Goal: Transaction & Acquisition: Purchase product/service

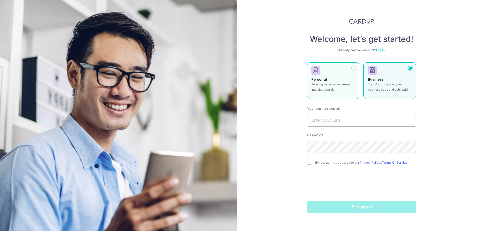
click at [332, 91] on p "Turn big personal expenses into big rewards." at bounding box center [333, 87] width 44 height 10
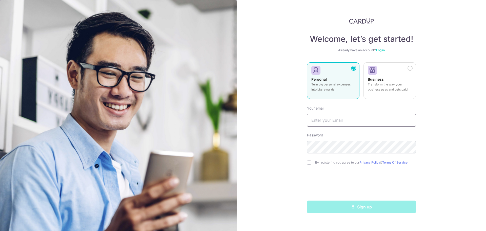
click at [331, 122] on input "text" at bounding box center [361, 120] width 109 height 13
type input "[EMAIL_ADDRESS][DOMAIN_NAME]"
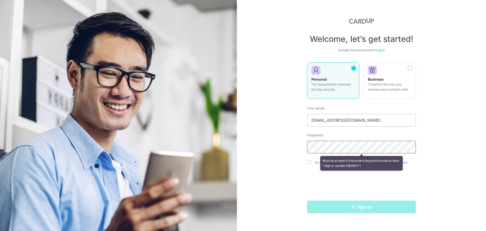
click at [276, 149] on div "Welcome, let’s get started! Already have an account? Log in Personal Turn big p…" at bounding box center [361, 115] width 249 height 231
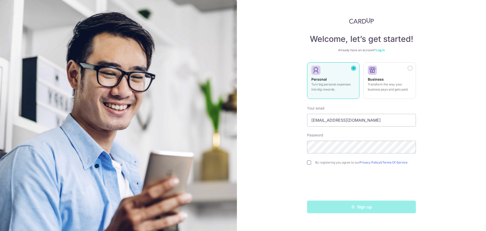
click at [308, 162] on input "checkbox" at bounding box center [309, 162] width 4 height 4
checkbox input "true"
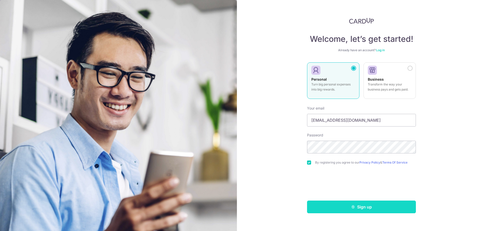
click at [354, 208] on icon "submit" at bounding box center [353, 206] width 4 height 4
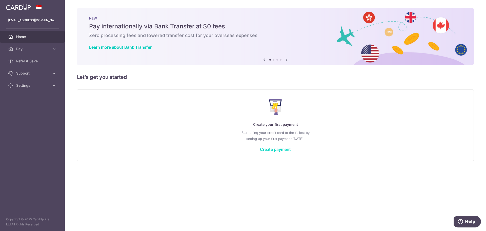
click at [285, 148] on link "Create payment" at bounding box center [275, 149] width 31 height 5
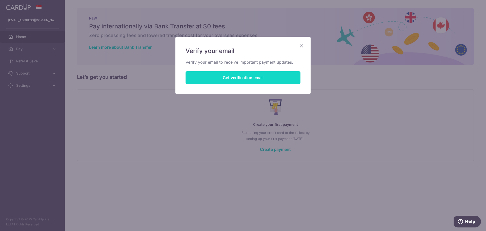
click at [257, 79] on button "Get verification email" at bounding box center [243, 77] width 115 height 13
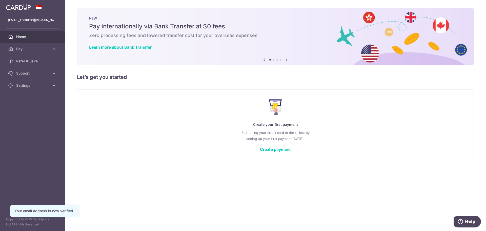
click at [278, 152] on div "Create your first payment Start using your credit card to the fullest by settin…" at bounding box center [275, 125] width 384 height 60
click at [277, 152] on div "Create your first payment Start using your credit card to the fullest by settin…" at bounding box center [275, 125] width 384 height 60
click at [278, 149] on link "Create payment" at bounding box center [275, 149] width 31 height 5
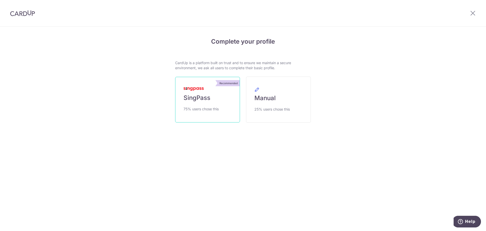
click at [222, 98] on link "Recommended SingPass 75% users chose this" at bounding box center [207, 100] width 65 height 46
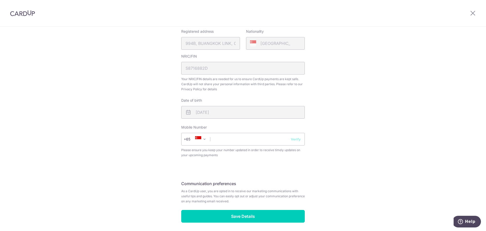
scroll to position [152, 0]
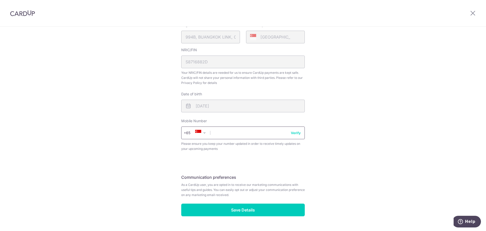
click at [232, 134] on input "text" at bounding box center [243, 132] width 124 height 13
type input "85000392"
click at [327, 148] on div "Review your details Your Details Please provide your full name as per your NRIC…" at bounding box center [243, 59] width 486 height 369
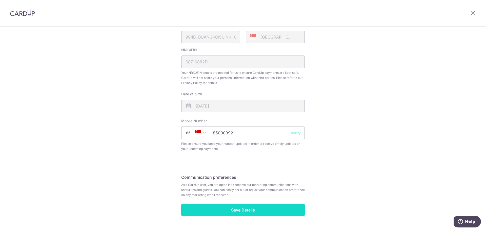
click at [256, 210] on input "Save Details" at bounding box center [243, 209] width 124 height 13
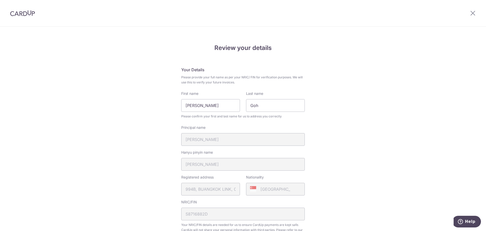
scroll to position [172, 0]
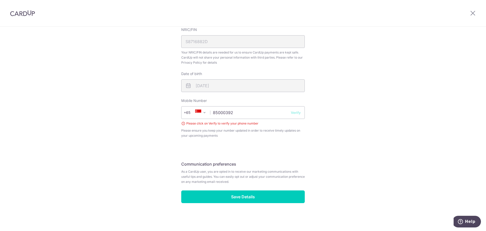
click at [297, 112] on button "Verify" at bounding box center [296, 112] width 10 height 5
drag, startPoint x: 248, startPoint y: 112, endPoint x: 251, endPoint y: 112, distance: 2.8
click at [248, 112] on input "85000392" at bounding box center [243, 112] width 124 height 13
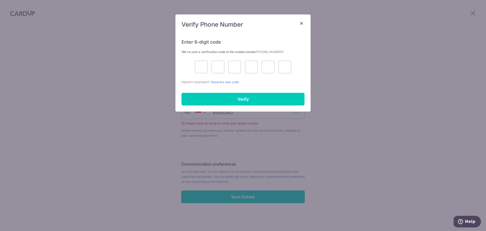
click at [292, 114] on div "× Verify Phone Number Enter 6-digit code We’ve sent a verification code to the …" at bounding box center [243, 115] width 486 height 231
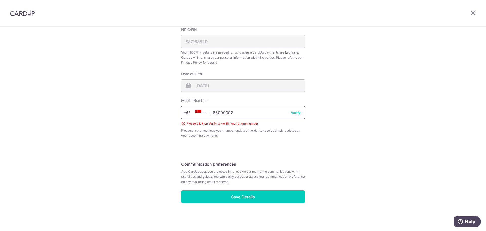
click at [253, 114] on input "85000392" at bounding box center [243, 112] width 124 height 13
click at [292, 112] on button "Verify" at bounding box center [296, 112] width 10 height 5
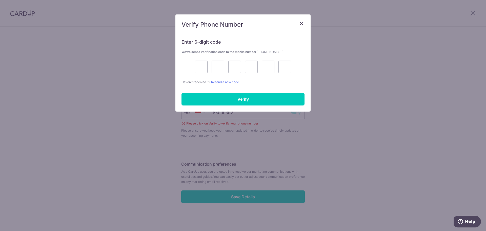
click at [192, 65] on div at bounding box center [242, 66] width 123 height 13
click at [199, 66] on input "text" at bounding box center [201, 66] width 13 height 13
type input "3"
type input "8"
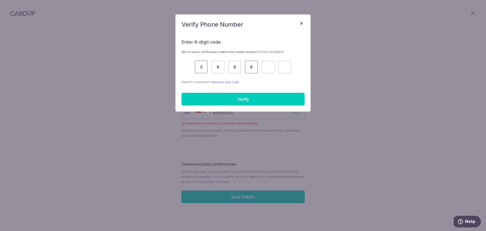
type input "6"
type input "8"
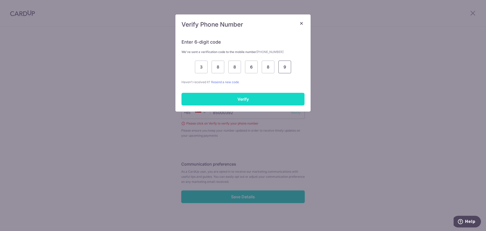
type input "9"
click at [238, 96] on input "Verify" at bounding box center [242, 99] width 123 height 13
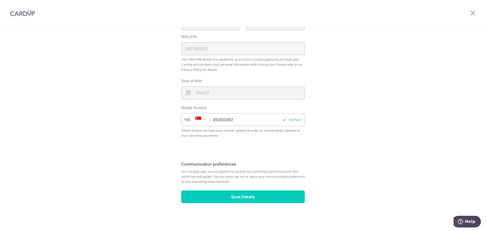
scroll to position [165, 0]
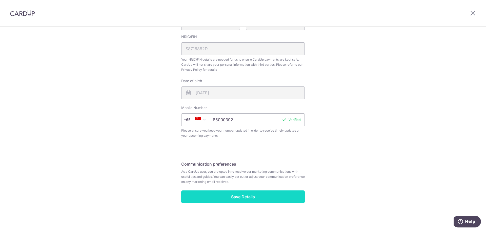
click at [256, 195] on input "Save Details" at bounding box center [243, 196] width 124 height 13
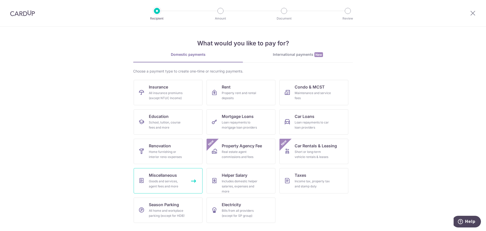
click at [169, 183] on div "Goods and services, agent fees and more" at bounding box center [167, 183] width 36 height 10
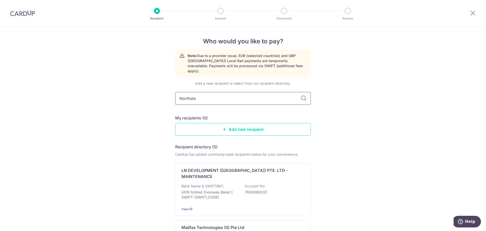
type input "Northstar"
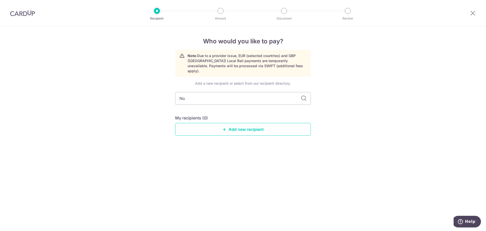
type input "N"
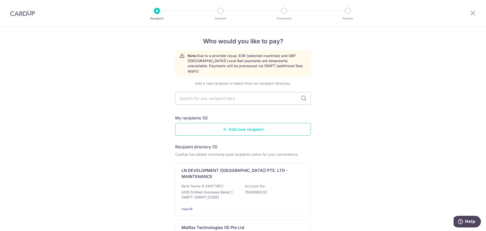
click at [269, 123] on link "Add new recipient" at bounding box center [243, 129] width 136 height 13
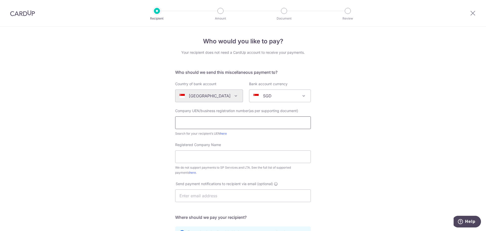
click at [212, 125] on input "text" at bounding box center [243, 122] width 136 height 13
paste input "201817129D"
type input "201817129D"
click at [231, 158] on input "Registered Company Name" at bounding box center [243, 156] width 136 height 13
click at [211, 156] on input "Registered Company Name" at bounding box center [243, 156] width 136 height 13
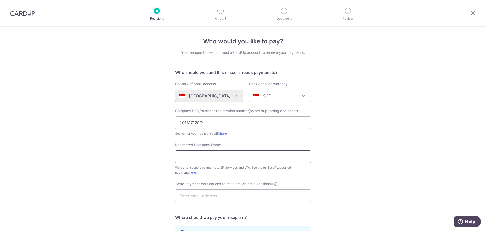
paste input "Lit Lightings"
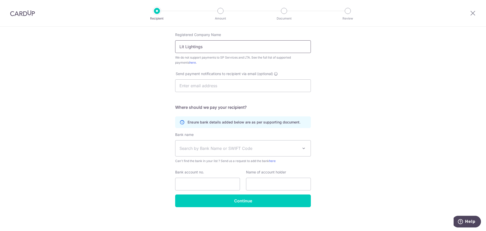
scroll to position [85, 0]
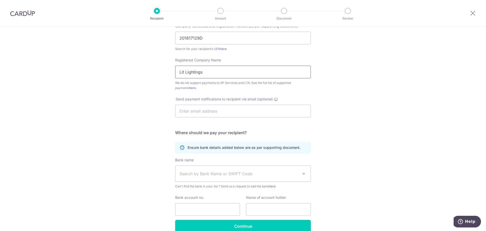
type input "Lit Lightings"
click at [223, 175] on span "Search by Bank Name or SWIFT Code" at bounding box center [238, 173] width 119 height 6
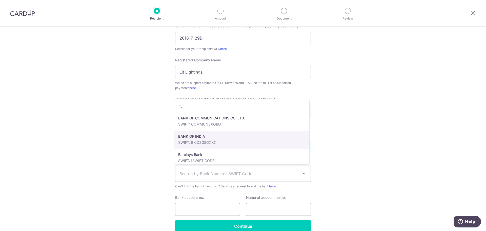
scroll to position [152, 0]
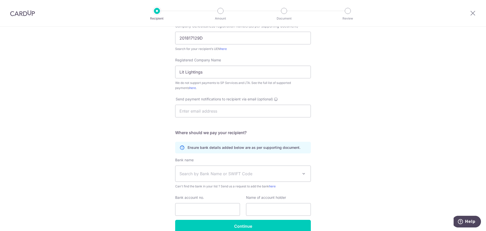
click at [359, 162] on div "Who would you like to pay? Your recipient does not need a CardUp account to rec…" at bounding box center [243, 99] width 486 height 314
click at [290, 173] on span "Search by Bank Name or SWIFT Code" at bounding box center [238, 173] width 119 height 6
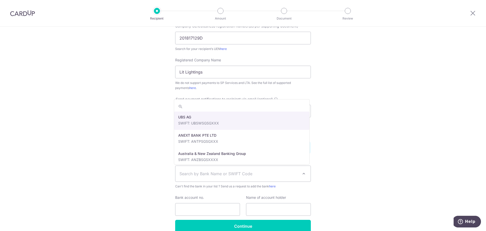
click at [288, 178] on span "Search by Bank Name or SWIFT Code" at bounding box center [242, 174] width 135 height 16
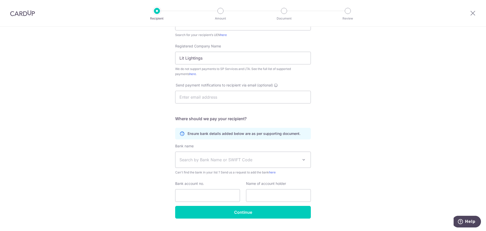
scroll to position [110, 0]
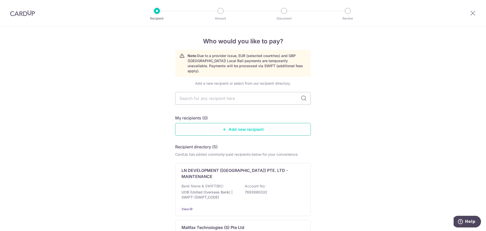
click link "Add new recipient"
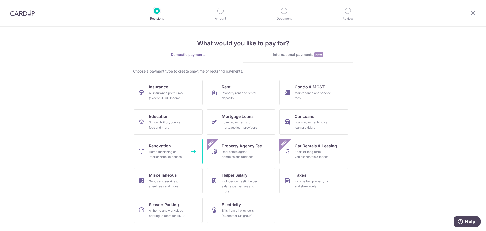
click at [168, 159] on link "Renovation Home furnishing or interior reno-expenses" at bounding box center [168, 150] width 69 height 25
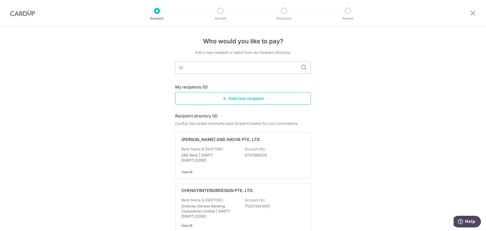
type input "Lit"
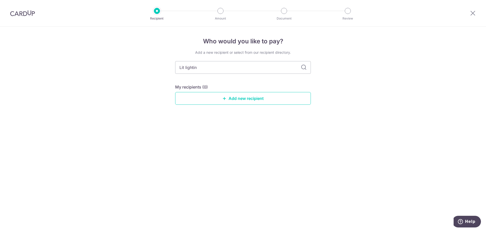
type input "Lit lighting"
click at [305, 67] on icon at bounding box center [304, 67] width 6 height 6
drag, startPoint x: 227, startPoint y: 69, endPoint x: 152, endPoint y: 74, distance: 75.9
click at [157, 73] on div "Who would you like to pay? Add a new recipient or select from our recipient dir…" at bounding box center [243, 129] width 486 height 204
type input "Northstar"
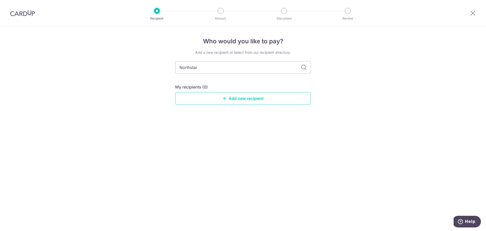
click at [304, 66] on icon at bounding box center [304, 67] width 6 height 6
click at [259, 69] on input "Northstar" at bounding box center [243, 67] width 136 height 13
click at [371, 118] on div "Who would you like to pay? Add a new recipient or select from our recipient dir…" at bounding box center [243, 129] width 486 height 204
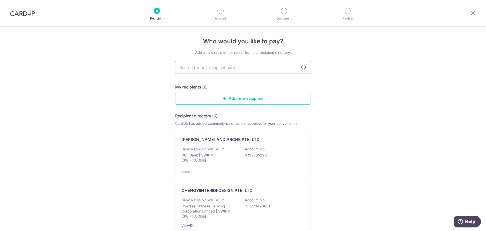
click at [304, 68] on icon at bounding box center [304, 67] width 6 height 6
click at [243, 100] on link "Add new recipient" at bounding box center [243, 98] width 136 height 13
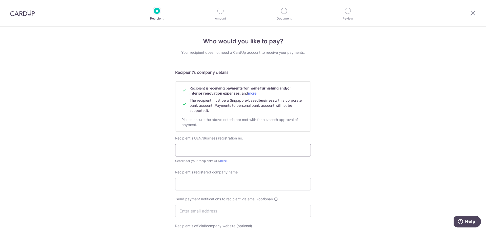
click at [213, 152] on input "text" at bounding box center [243, 149] width 136 height 13
type input "201817129D"
click at [217, 180] on input "Recipient’s registered company name" at bounding box center [243, 183] width 136 height 13
click at [210, 184] on input "Lit Lightings" at bounding box center [243, 183] width 136 height 13
click at [209, 184] on input "Lit Lightings" at bounding box center [243, 183] width 136 height 13
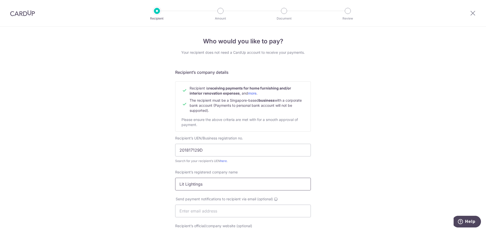
click at [209, 184] on input "Lit Lightings" at bounding box center [243, 183] width 136 height 13
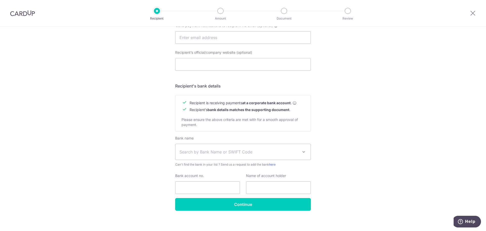
scroll to position [177, 0]
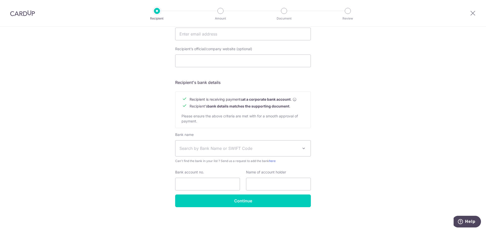
type input "NORTHSTAR PTE LTD"
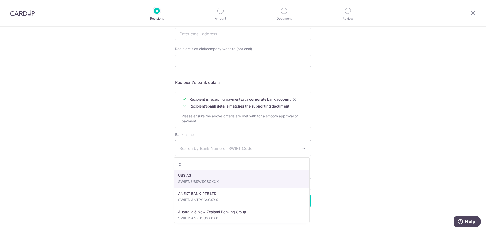
click at [295, 145] on span "Search by Bank Name or SWIFT Code" at bounding box center [242, 148] width 135 height 16
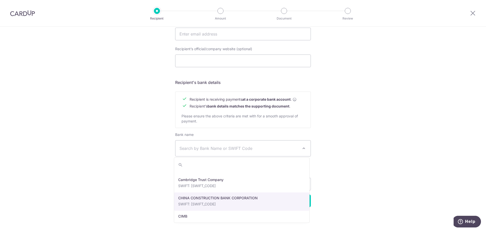
scroll to position [228, 0]
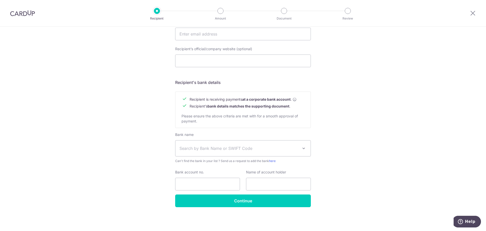
click at [352, 172] on div "Who would you like to pay? Your recipient does not need a CardUp account to rec…" at bounding box center [243, 40] width 486 height 381
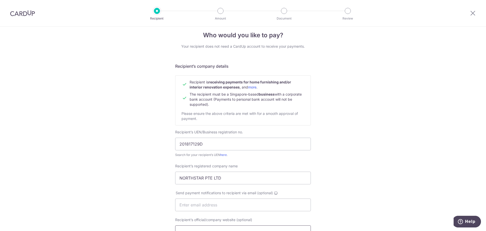
scroll to position [0, 0]
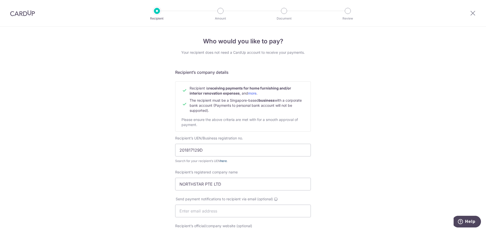
click at [222, 161] on link "here" at bounding box center [223, 161] width 7 height 4
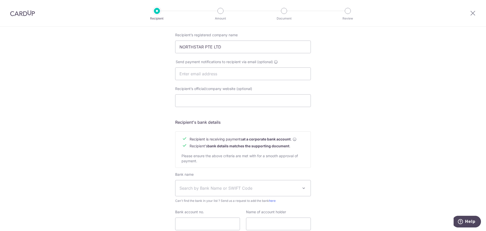
scroll to position [177, 0]
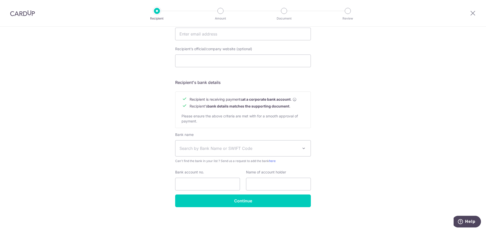
click at [43, 85] on div "Who would you like to pay? Your recipient does not need a CardUp account to rec…" at bounding box center [243, 40] width 486 height 381
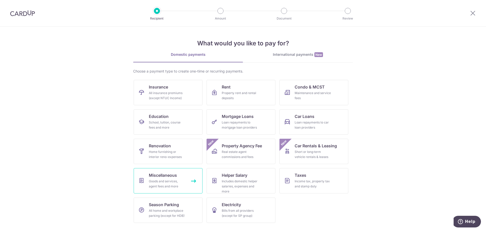
click at [178, 183] on div "Goods and services, agent fees and more" at bounding box center [167, 183] width 36 height 10
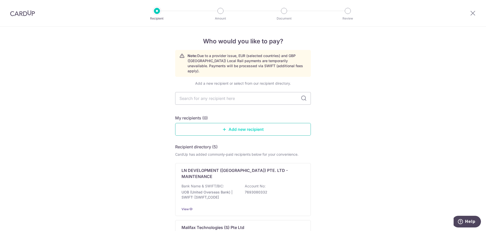
click at [240, 125] on link "Add new recipient" at bounding box center [243, 129] width 136 height 13
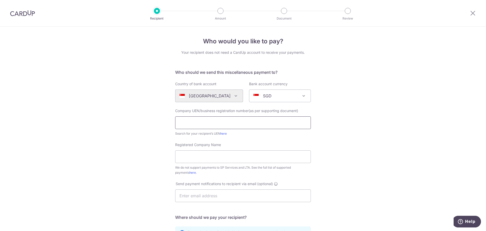
click at [237, 124] on input "text" at bounding box center [243, 122] width 136 height 13
type input "201817129D"
click at [199, 159] on input "Registered Company Name" at bounding box center [243, 156] width 136 height 13
paste input "Northstar Living Pte Ltd"
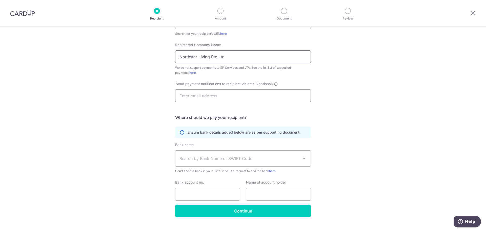
scroll to position [110, 0]
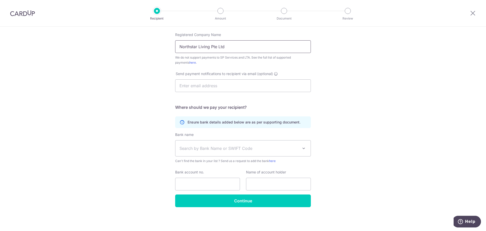
type input "Northstar Living Pte Ltd"
click at [210, 156] on div "Bank name (Select from our list, or add a new bank ) Select Bank UBS AG ANEXT B…" at bounding box center [243, 147] width 136 height 31
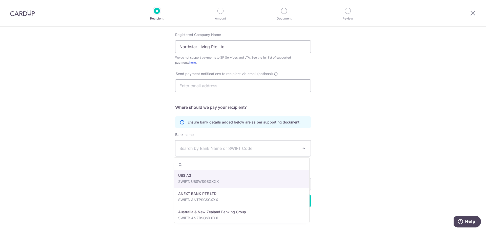
click at [211, 147] on span "Search by Bank Name or SWIFT Code" at bounding box center [238, 148] width 119 height 6
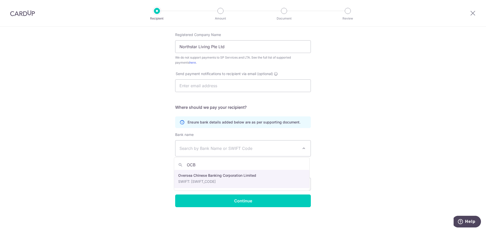
type input "OCB"
select select "12"
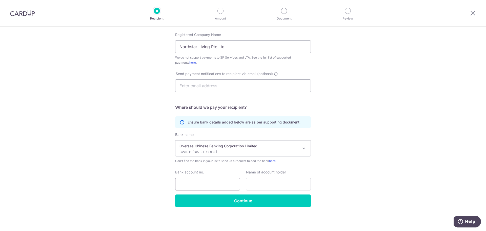
click at [203, 184] on input "Bank account no." at bounding box center [207, 183] width 65 height 13
paste input "588142919001"
type input "588142919001"
click at [277, 182] on input "text" at bounding box center [278, 183] width 65 height 13
paste input "Northstar Living Pte Ltd"
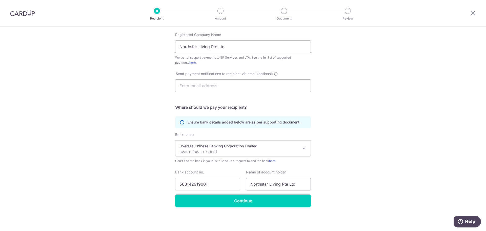
type input "Northstar Living Pte Ltd"
click at [346, 175] on div "Who would you like to pay? Your recipient does not need a CardUp account to rec…" at bounding box center [243, 74] width 486 height 314
click at [270, 200] on input "Continue" at bounding box center [243, 200] width 136 height 13
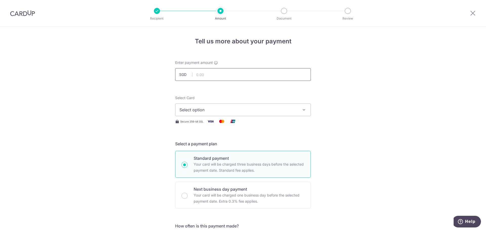
click at [222, 75] on input "text" at bounding box center [243, 74] width 136 height 13
type input "4,186.43"
click at [256, 111] on span "Select option" at bounding box center [238, 110] width 118 height 6
click at [245, 123] on span "Add credit card" at bounding box center [248, 123] width 118 height 5
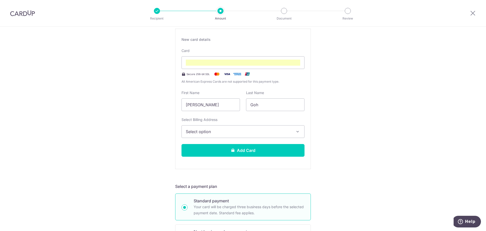
scroll to position [25, 0]
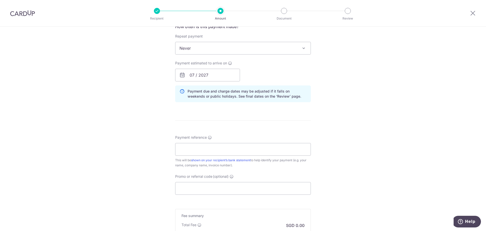
scroll to position [325, 0]
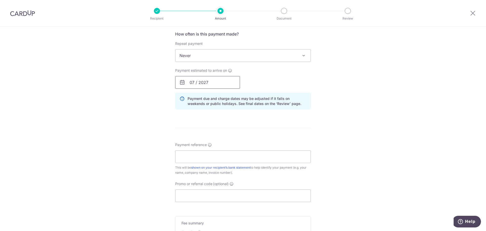
click at [202, 80] on input "07 / 2027" at bounding box center [207, 82] width 65 height 13
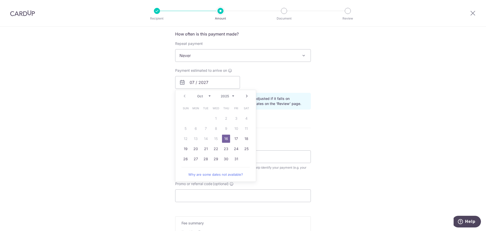
drag, startPoint x: 224, startPoint y: 138, endPoint x: 321, endPoint y: 138, distance: 96.9
click at [224, 138] on link "16" at bounding box center [226, 138] width 8 height 8
type input "16/10/2025"
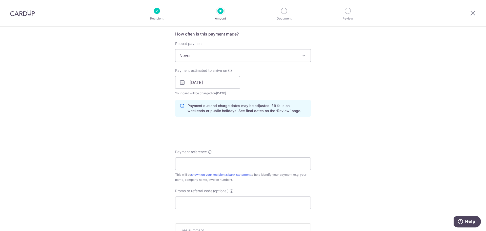
click at [356, 131] on div "Tell us more about your payment Enter payment amount SGD 4,186.43 4186.43 Recip…" at bounding box center [243, 7] width 486 height 612
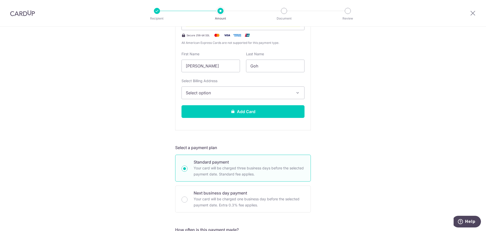
scroll to position [0, 0]
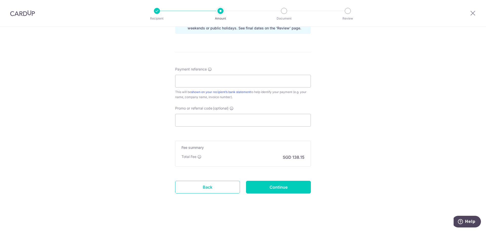
scroll to position [408, 0]
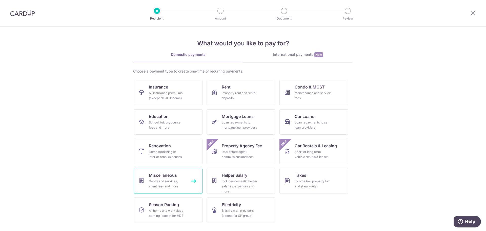
click at [178, 187] on div "Goods and services, agent fees and more" at bounding box center [167, 183] width 36 height 10
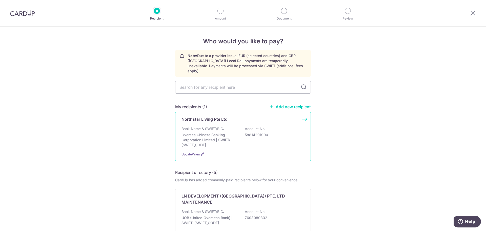
click at [206, 135] on p "Oversea Chinese Banking Corporation Limited | SWIFT: [SWIFT_CODE]" at bounding box center [209, 139] width 57 height 15
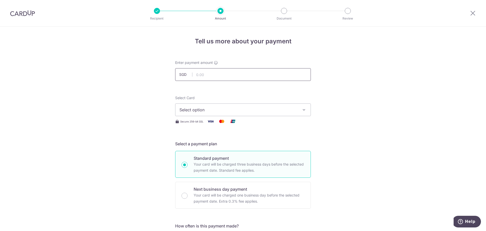
click at [219, 77] on input "text" at bounding box center [243, 74] width 136 height 13
type input "4,186.43"
click at [246, 111] on span "Select option" at bounding box center [238, 110] width 118 height 6
click at [227, 116] on div "Select Card Select option Add credit card Secure 256-bit SSL" at bounding box center [243, 109] width 136 height 29
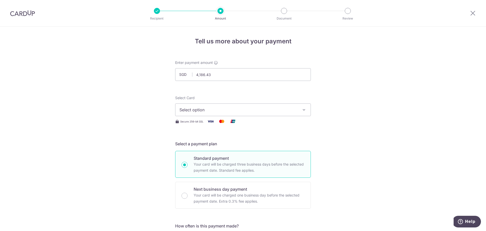
click at [220, 112] on span "Select option" at bounding box center [238, 110] width 118 height 6
click at [210, 127] on link "Add credit card" at bounding box center [242, 123] width 135 height 9
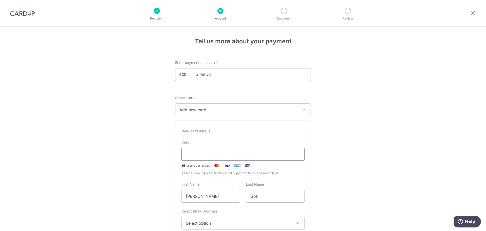
scroll to position [25, 0]
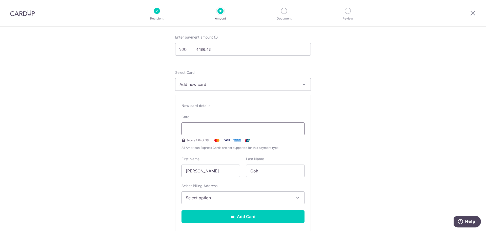
click at [278, 133] on div at bounding box center [242, 128] width 123 height 13
type input "07 / 20272"
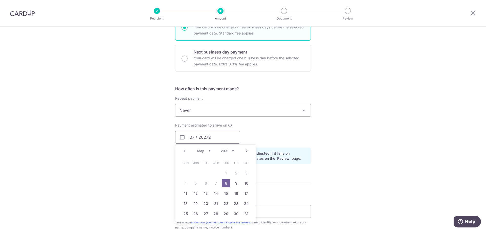
scroll to position [281, 0]
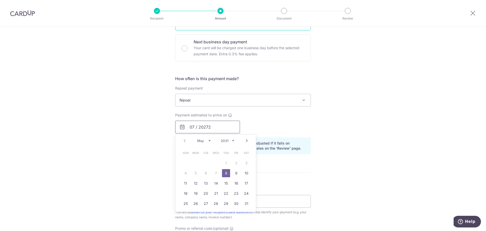
click at [209, 127] on input "07 / 20272" at bounding box center [207, 126] width 65 height 13
drag, startPoint x: 208, startPoint y: 127, endPoint x: 171, endPoint y: 129, distance: 37.3
click at [176, 129] on input "07 / 20272" at bounding box center [207, 126] width 65 height 13
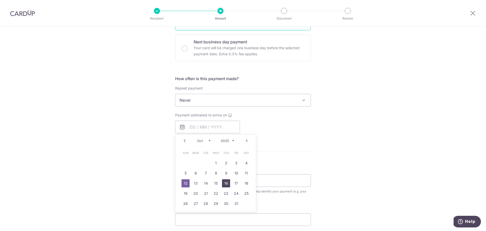
click at [222, 182] on link "16" at bounding box center [226, 183] width 8 height 8
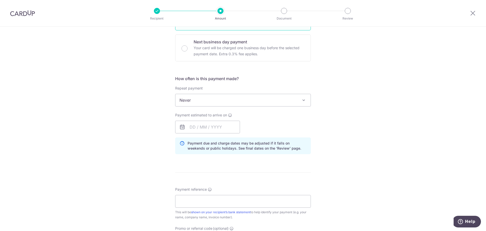
click at [361, 125] on div "Tell us more about your payment Enter payment amount SGD 4,186.43 4186.43 Selec…" at bounding box center [243, 48] width 486 height 605
click at [204, 131] on input "text" at bounding box center [207, 126] width 65 height 13
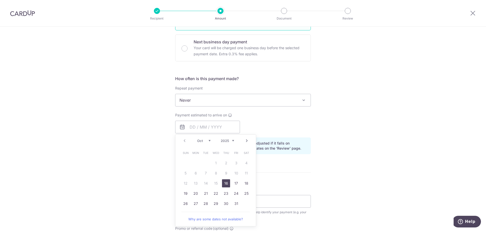
click at [227, 182] on link "16" at bounding box center [226, 183] width 8 height 8
type input "16/10/2025"
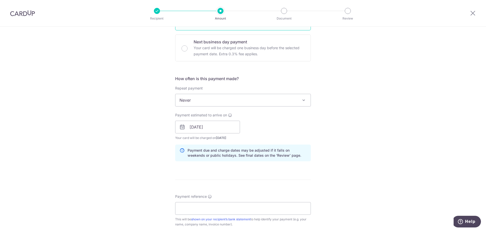
click at [330, 139] on div "Tell us more about your payment Enter payment amount SGD 4,186.43 4186.43 Selec…" at bounding box center [243, 52] width 486 height 612
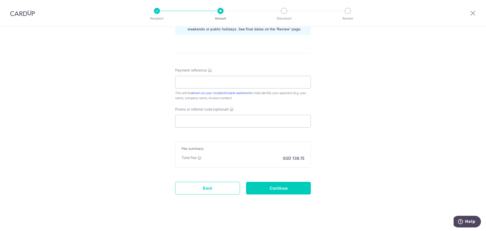
scroll to position [408, 0]
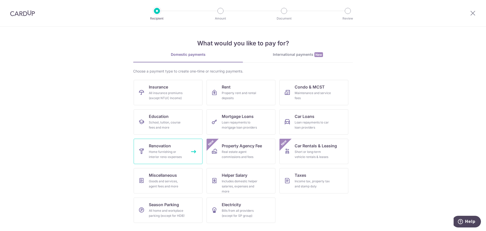
click at [173, 140] on link "Renovation Home furnishing or interior reno-expenses" at bounding box center [168, 150] width 69 height 25
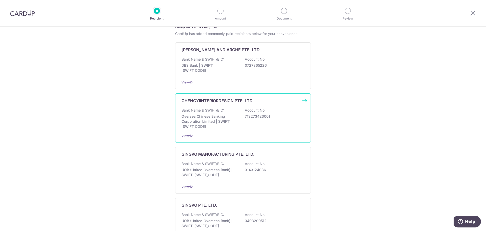
scroll to position [25, 0]
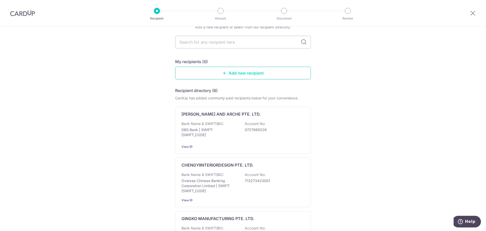
click at [244, 72] on link "Add new recipient" at bounding box center [243, 73] width 136 height 13
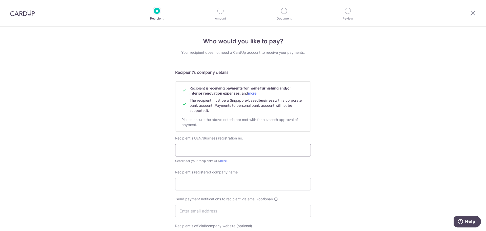
click at [206, 147] on input "text" at bounding box center [243, 149] width 136 height 13
type input "201817129D"
click at [206, 188] on input "Recipient’s registered company name" at bounding box center [243, 183] width 136 height 13
type input "NORTHSTAR PTE LTD"
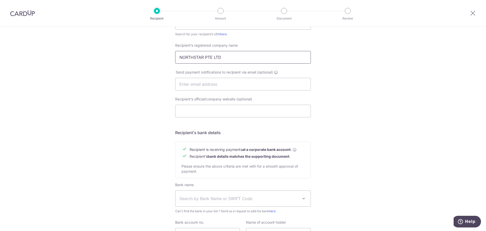
scroll to position [152, 0]
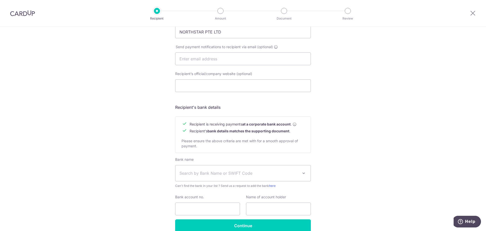
click at [240, 176] on span "Search by Bank Name or SWIFT Code" at bounding box center [242, 173] width 135 height 16
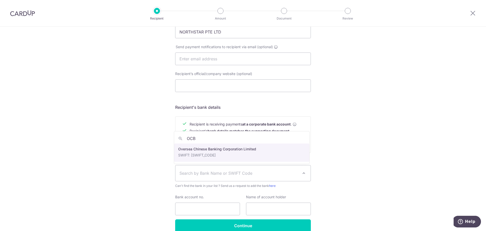
type input "OCB"
select select "12"
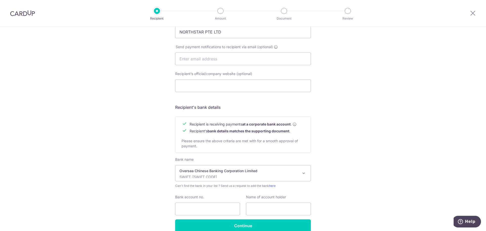
scroll to position [177, 0]
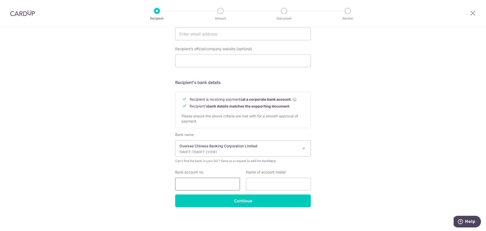
click at [208, 189] on input "Bank account no." at bounding box center [207, 183] width 65 height 13
type input "588142919001"
click at [267, 186] on input "text" at bounding box center [278, 183] width 65 height 13
paste input "588142919001"
type input "588142919001"
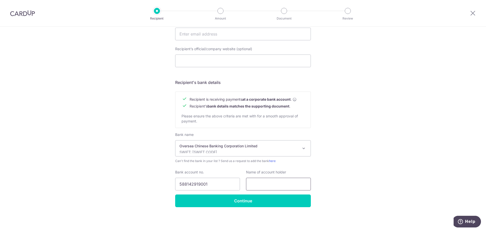
paste input "Northstar Living Pte Ltd"
type input "Northstar Living Pte Ltd"
click at [363, 163] on div "Who would you like to pay? Your recipient does not need a CardUp account to rec…" at bounding box center [243, 40] width 486 height 381
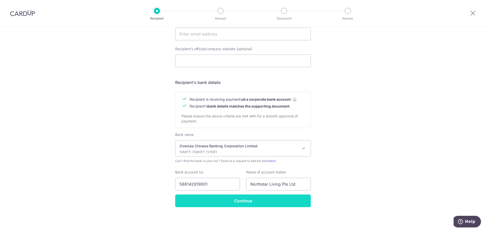
click at [260, 204] on input "Continue" at bounding box center [243, 200] width 136 height 13
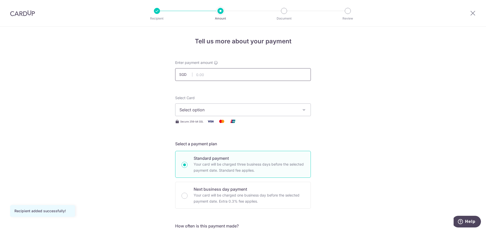
click at [209, 73] on input "text" at bounding box center [243, 74] width 136 height 13
type input "4,186.43"
click at [214, 109] on span "Select option" at bounding box center [238, 110] width 118 height 6
click at [214, 125] on span "Add credit card" at bounding box center [248, 123] width 118 height 5
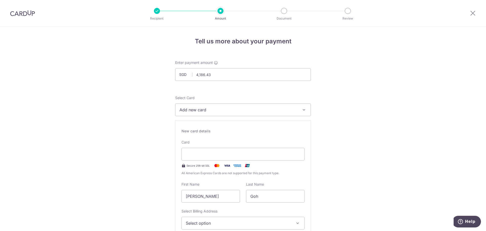
drag, startPoint x: 405, startPoint y: 130, endPoint x: 394, endPoint y: 141, distance: 15.6
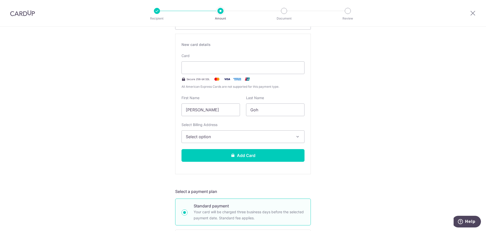
scroll to position [127, 0]
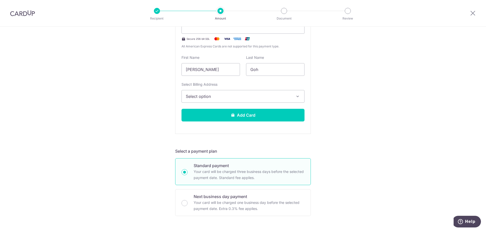
click at [245, 93] on button "Select option" at bounding box center [242, 96] width 123 height 13
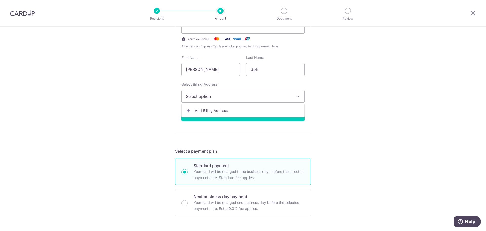
click at [368, 78] on div "Tell us more about your payment Enter payment amount SGD 4,186.43 4186.43 Recip…" at bounding box center [243, 213] width 486 height 626
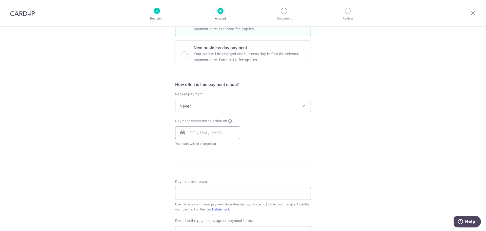
scroll to position [270, 0]
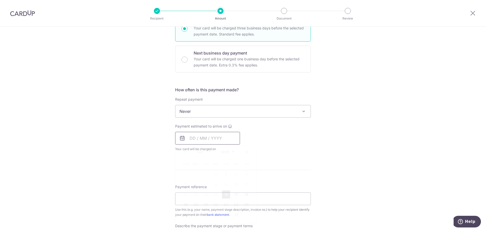
click at [221, 141] on input "text" at bounding box center [207, 138] width 65 height 13
click at [245, 195] on link "18" at bounding box center [246, 194] width 8 height 8
type input "[DATE]"
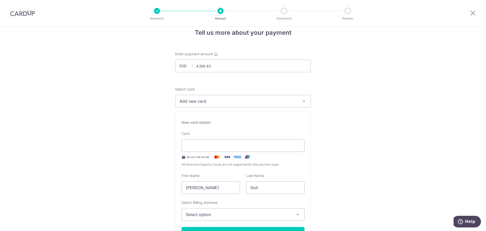
scroll to position [0, 0]
